Goal: Register for event/course

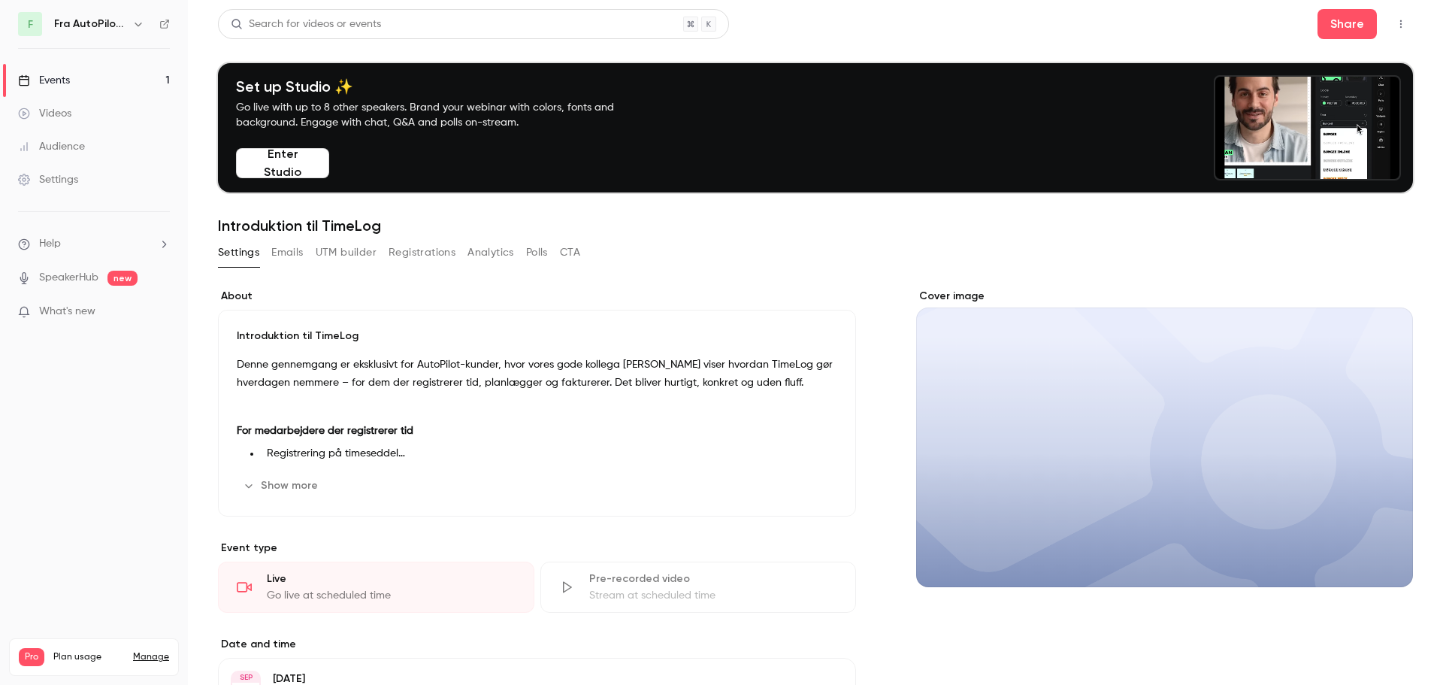
click at [97, 78] on link "Events 1" at bounding box center [94, 80] width 188 height 33
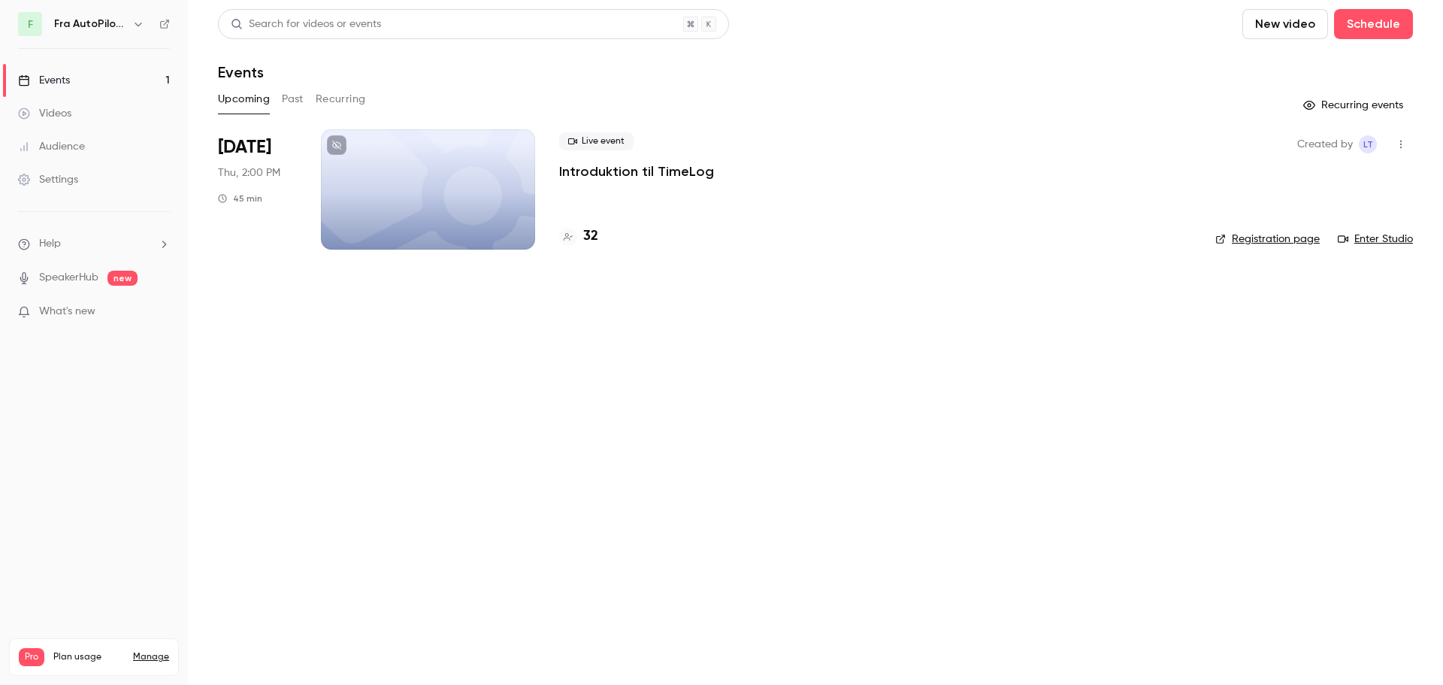
click at [650, 171] on p "Introduktion til TimeLog" at bounding box center [636, 171] width 155 height 18
